Goal: Find specific page/section: Find specific page/section

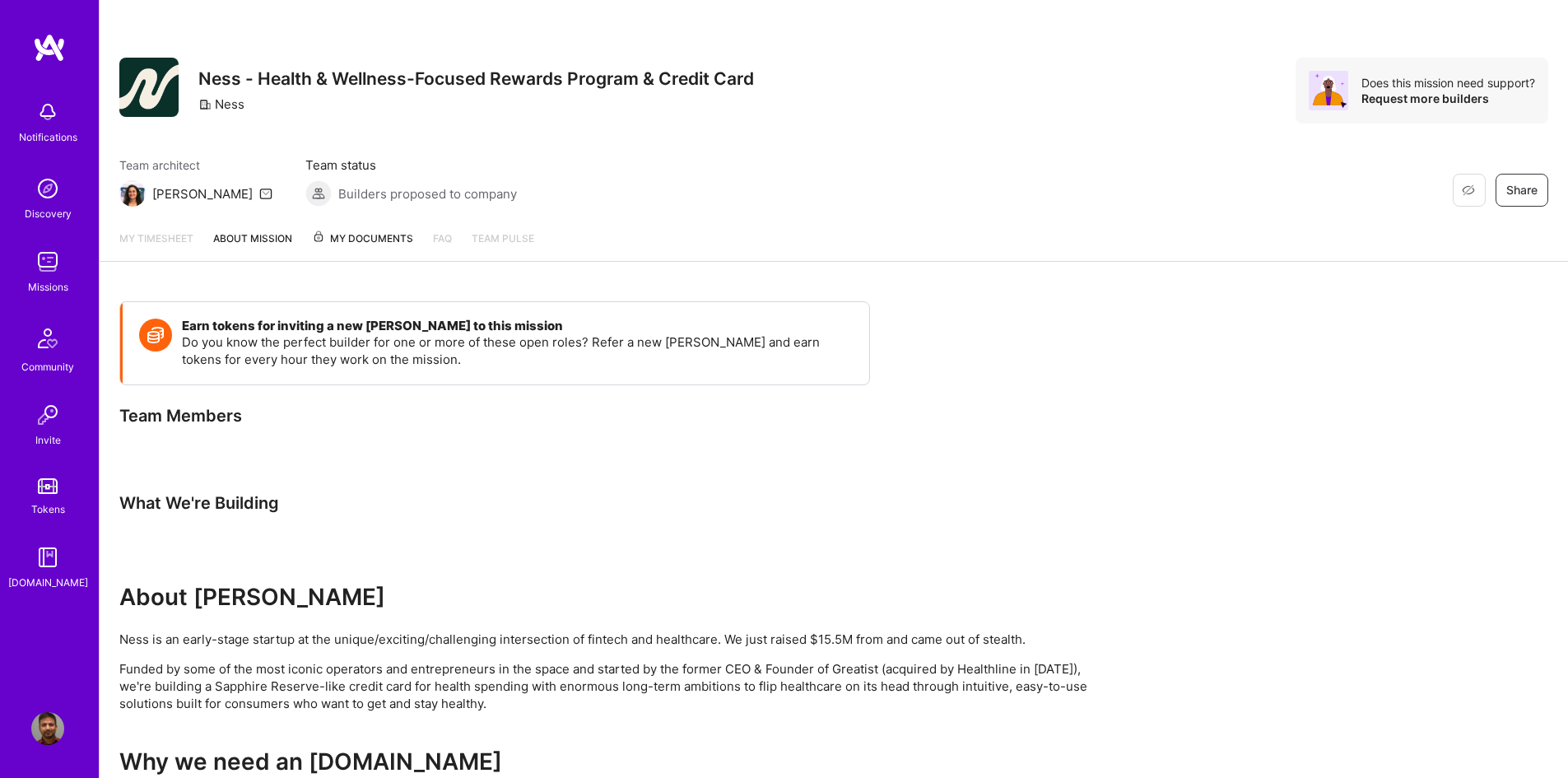
click at [42, 267] on img at bounding box center [47, 262] width 33 height 33
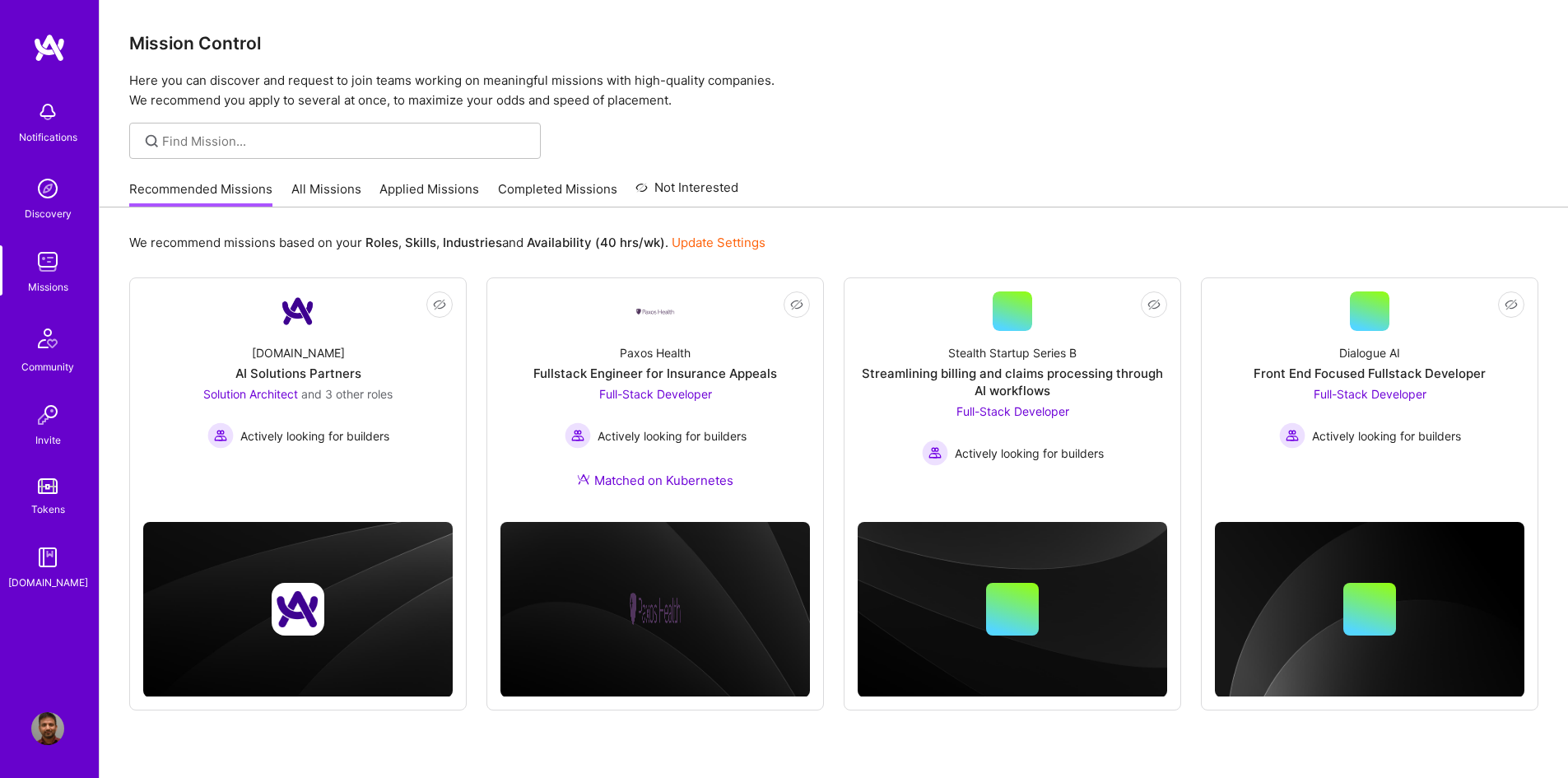
click at [299, 186] on link "All Missions" at bounding box center [326, 194] width 70 height 27
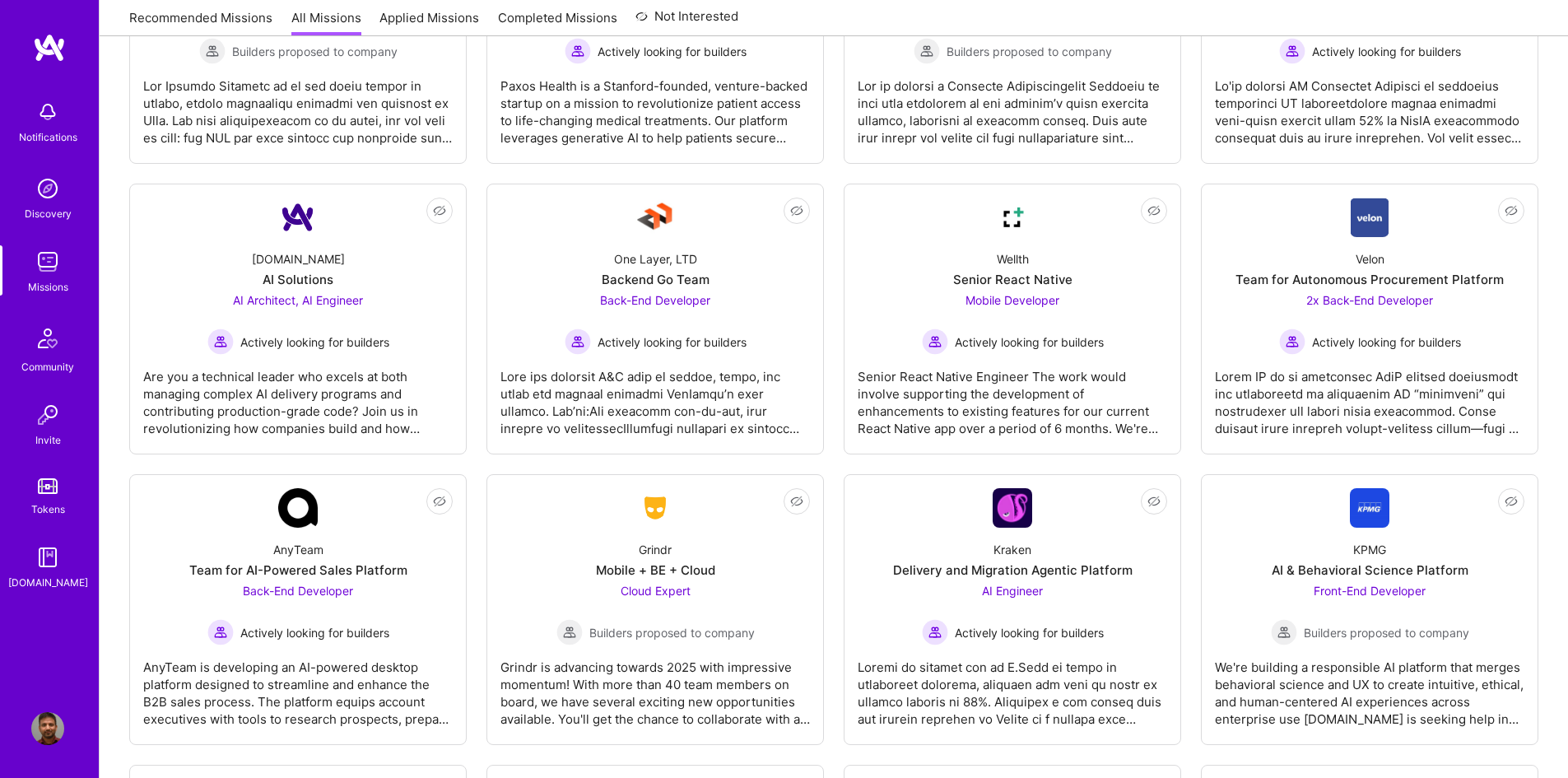
scroll to position [3047, 0]
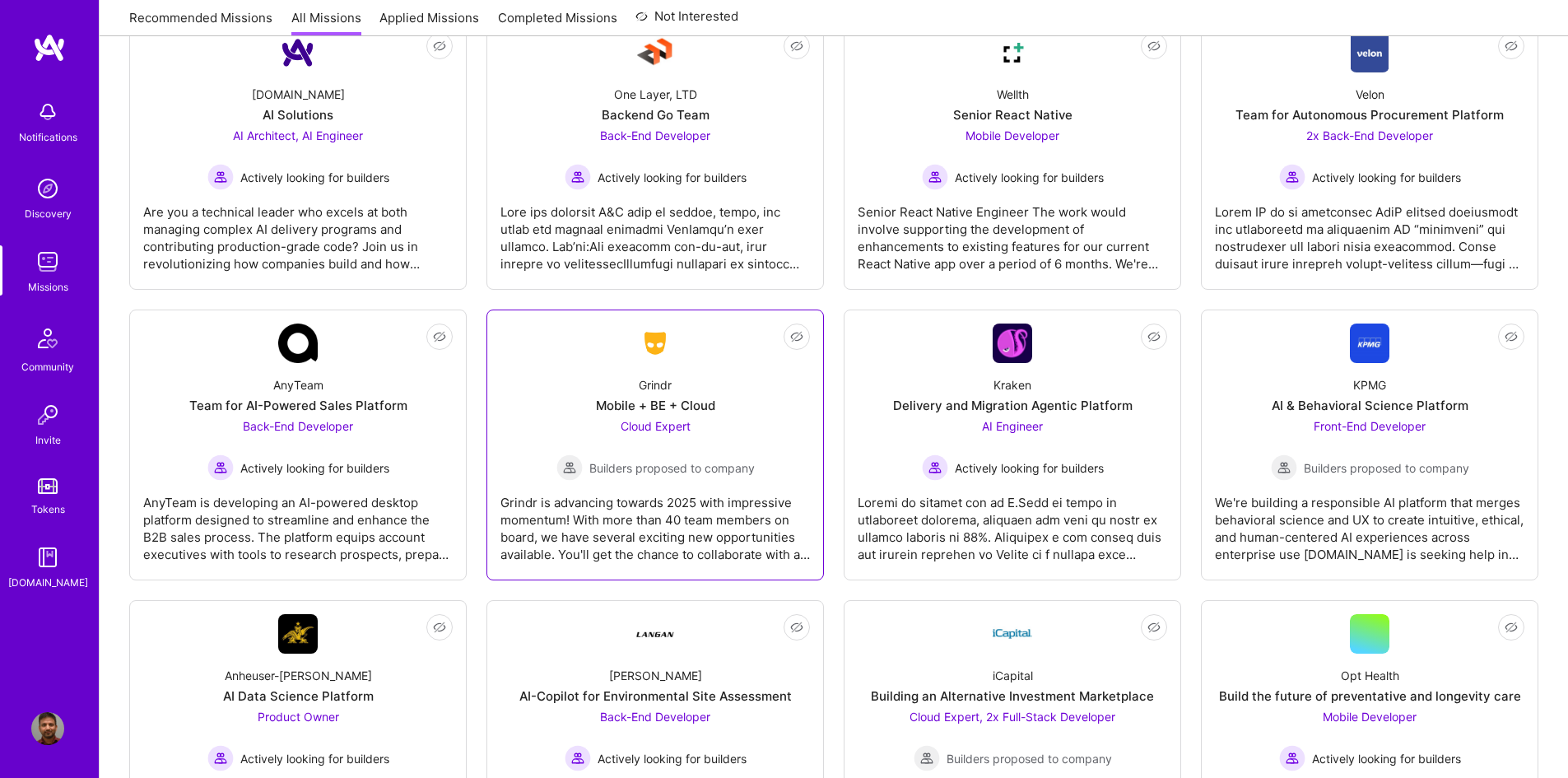
click at [664, 428] on span "Cloud Expert" at bounding box center [655, 426] width 70 height 14
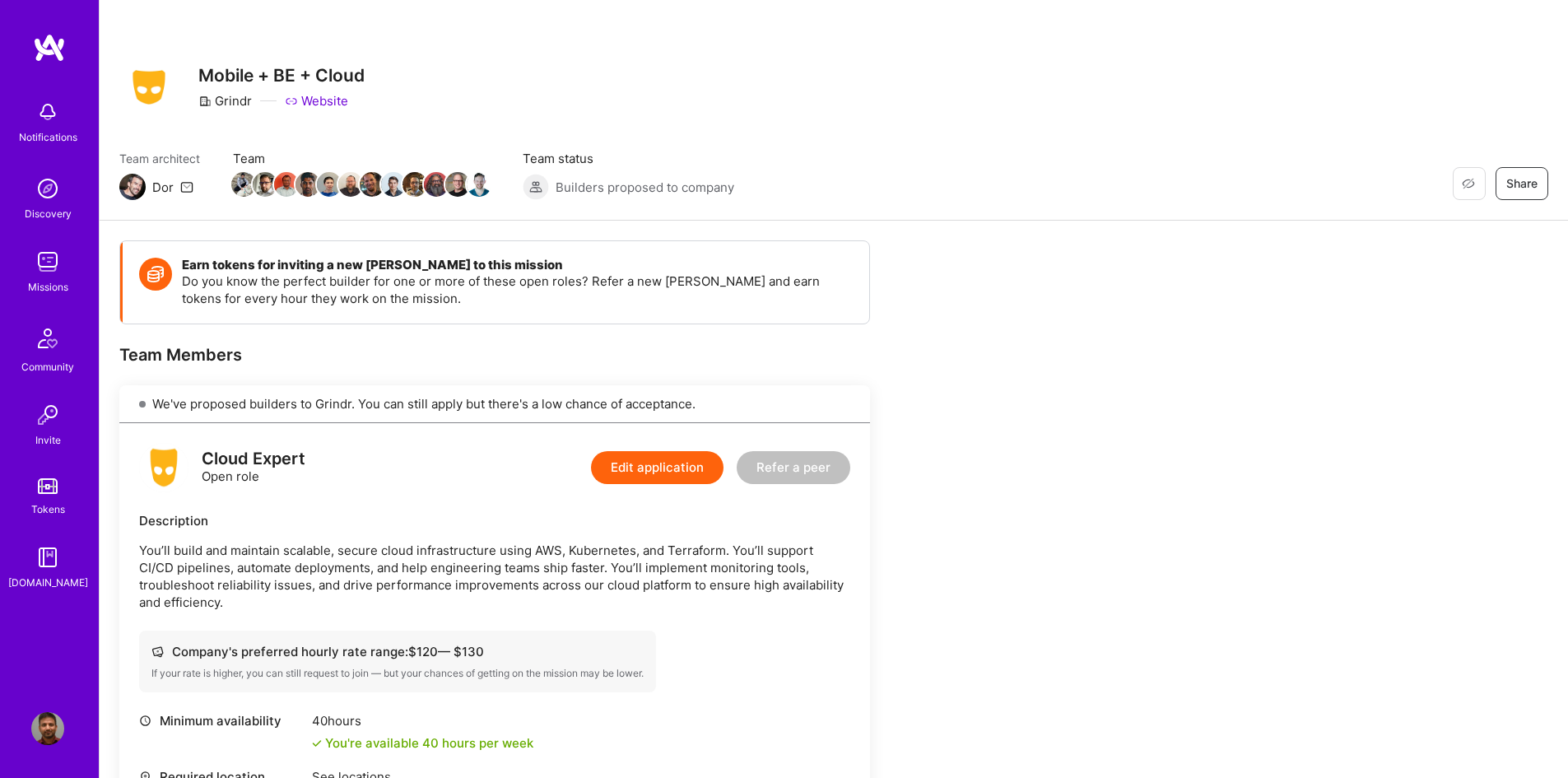
click at [51, 258] on img at bounding box center [47, 262] width 33 height 33
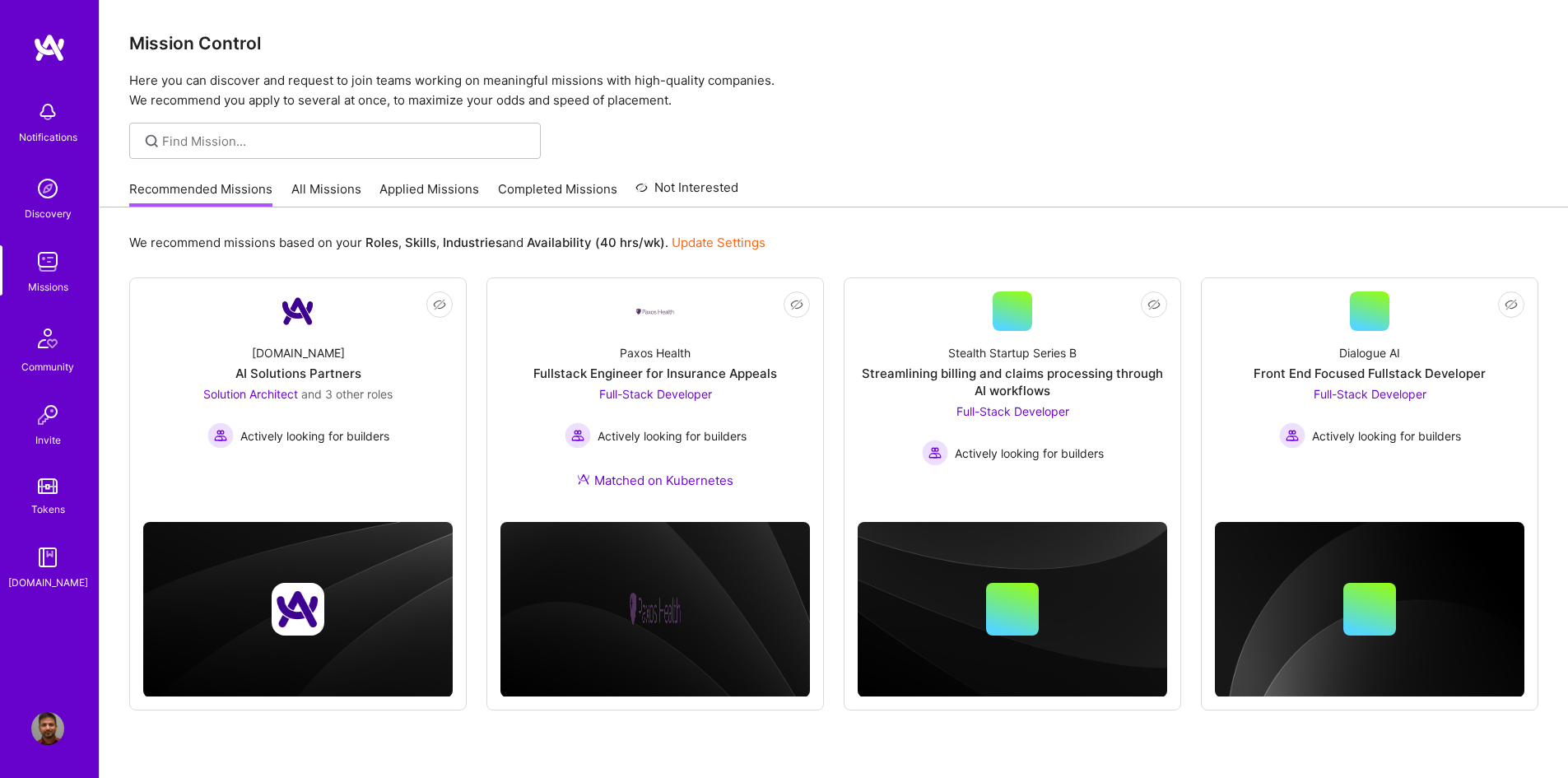
click at [307, 187] on link "All Missions" at bounding box center [326, 194] width 70 height 27
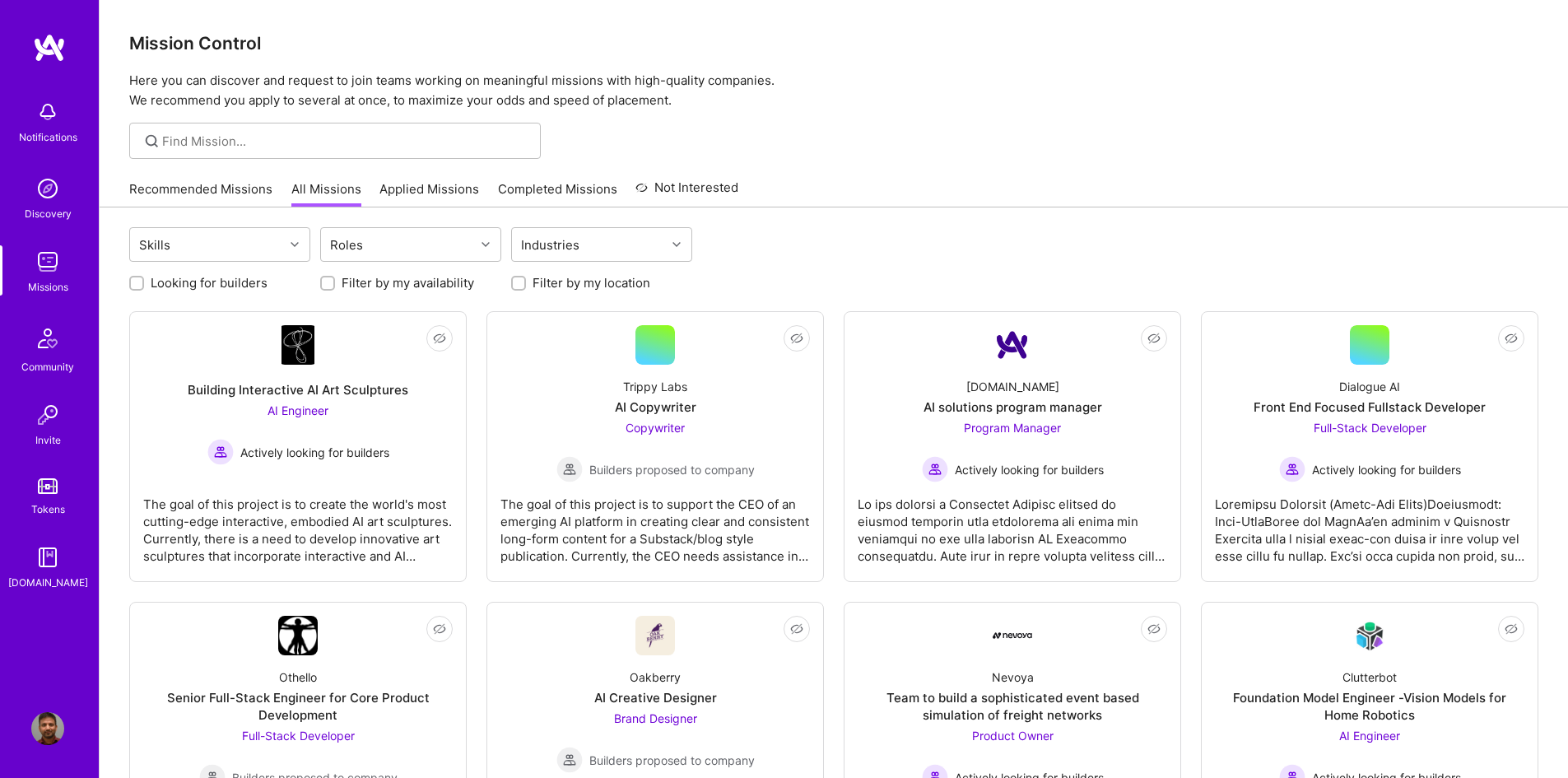
click at [420, 197] on link "Applied Missions" at bounding box center [429, 194] width 100 height 27
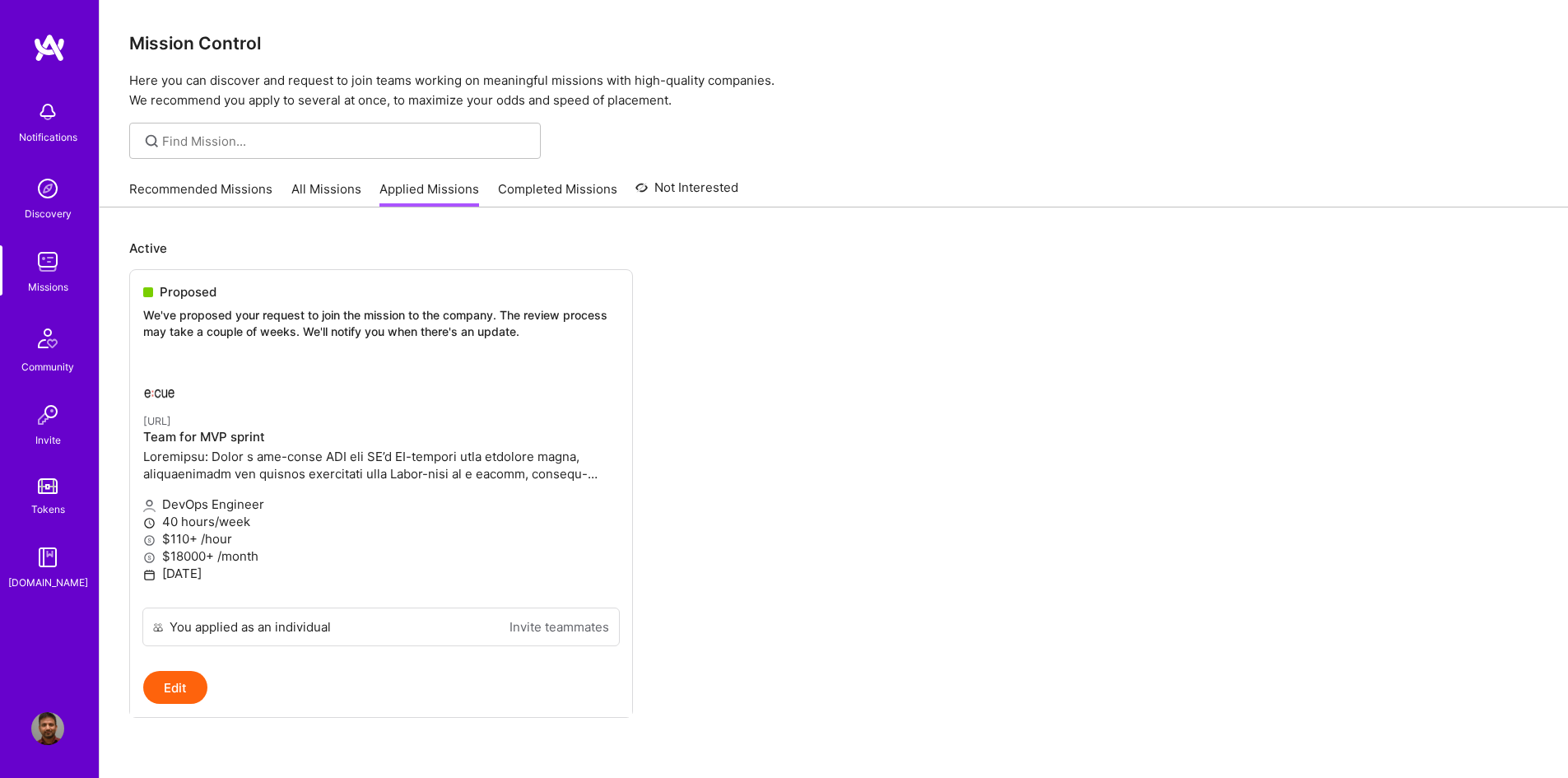
scroll to position [412, 0]
